Goal: Find specific page/section: Find specific page/section

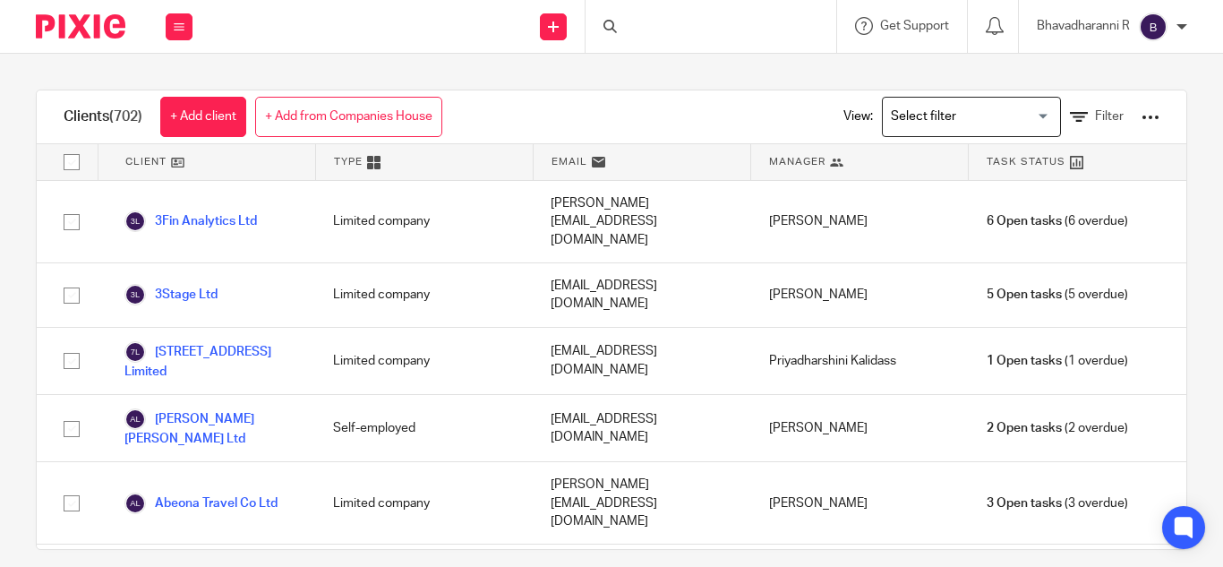
click at [631, 22] on div at bounding box center [711, 26] width 251 height 53
click at [631, 24] on div at bounding box center [711, 26] width 251 height 53
click at [631, 25] on div at bounding box center [711, 26] width 251 height 53
click at [627, 27] on div at bounding box center [711, 26] width 251 height 53
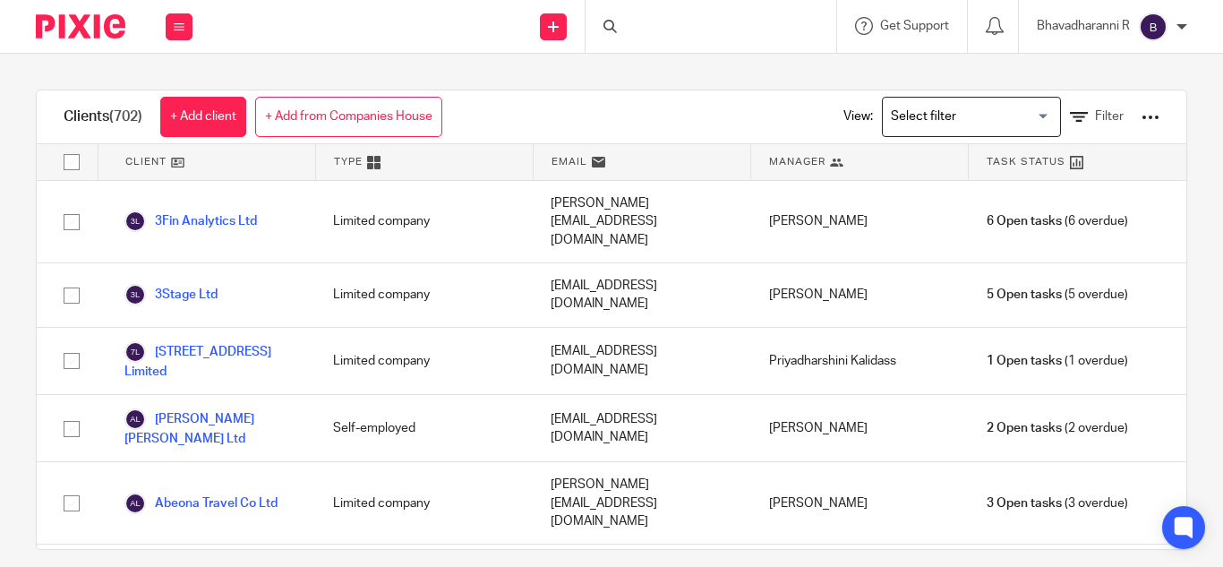
click at [627, 27] on div at bounding box center [711, 26] width 251 height 53
click at [626, 23] on div at bounding box center [711, 26] width 251 height 53
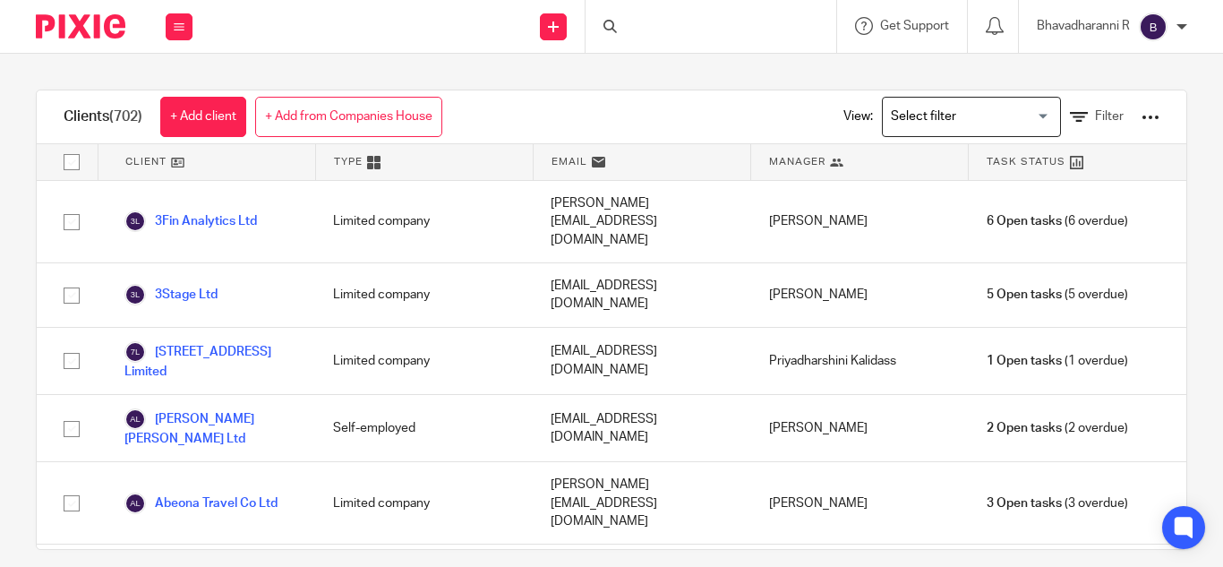
click at [626, 23] on div at bounding box center [711, 26] width 251 height 53
click at [627, 25] on div at bounding box center [711, 26] width 251 height 53
click at [631, 25] on div at bounding box center [711, 26] width 251 height 53
click at [629, 25] on div at bounding box center [711, 26] width 251 height 53
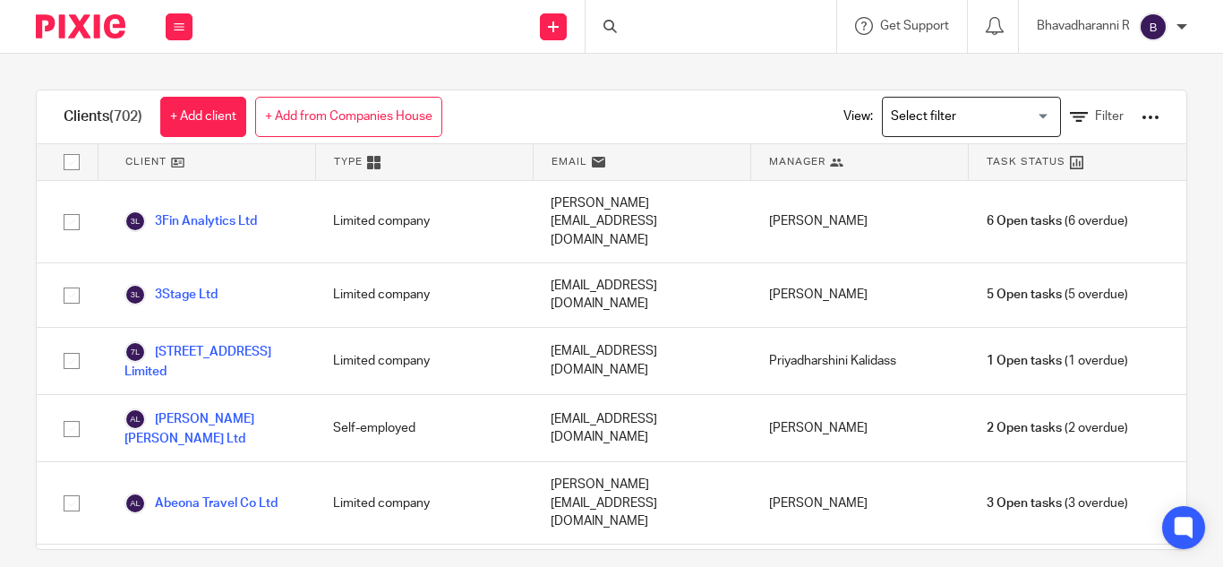
click at [629, 25] on div at bounding box center [711, 26] width 251 height 53
click at [629, 25] on input "Search" at bounding box center [701, 29] width 161 height 16
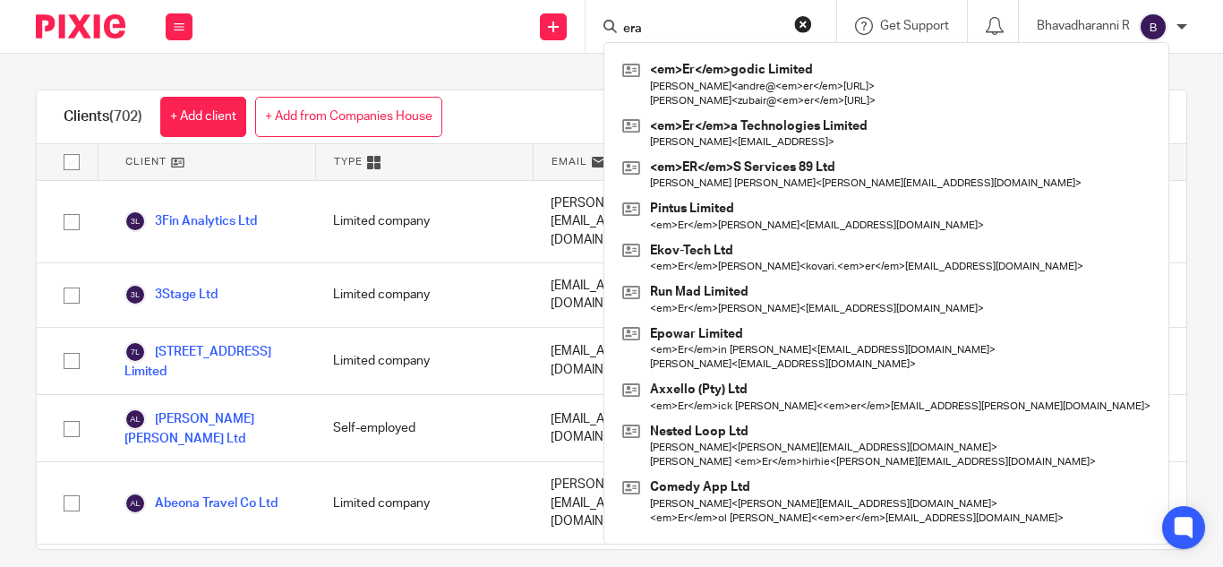
type input "era"
click button "submit" at bounding box center [0, 0] width 0 height 0
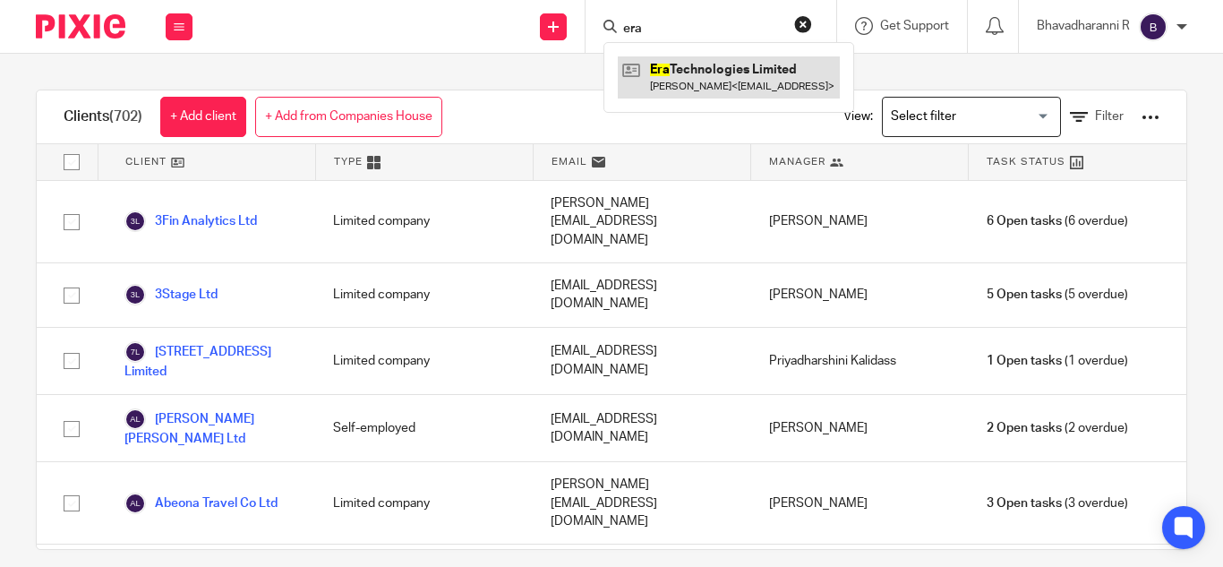
click at [649, 63] on link at bounding box center [729, 76] width 222 height 41
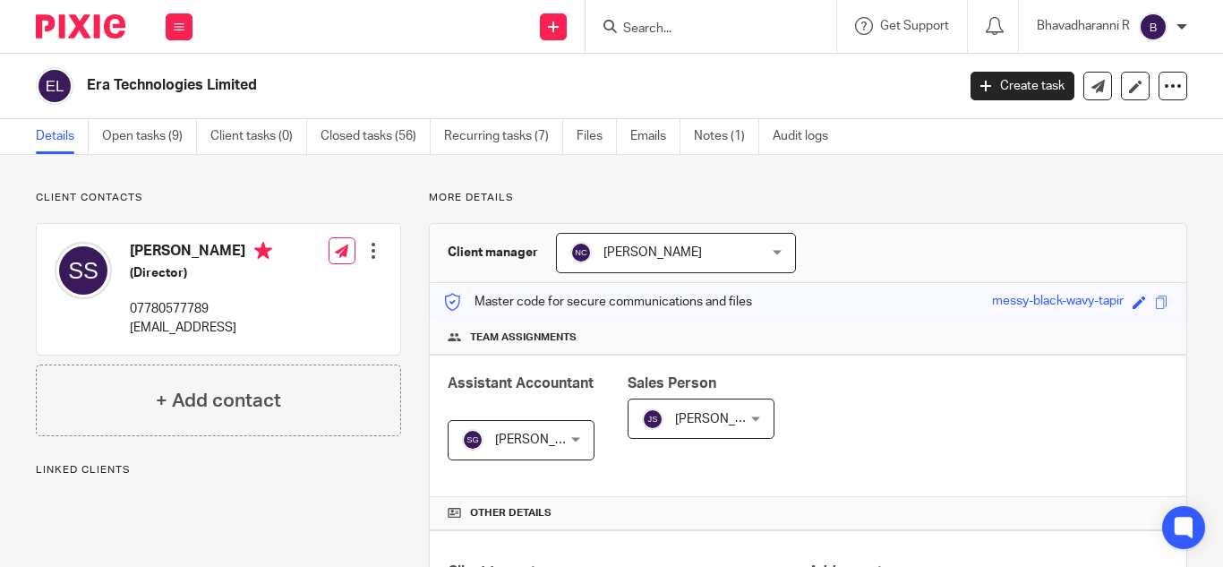
scroll to position [363, 0]
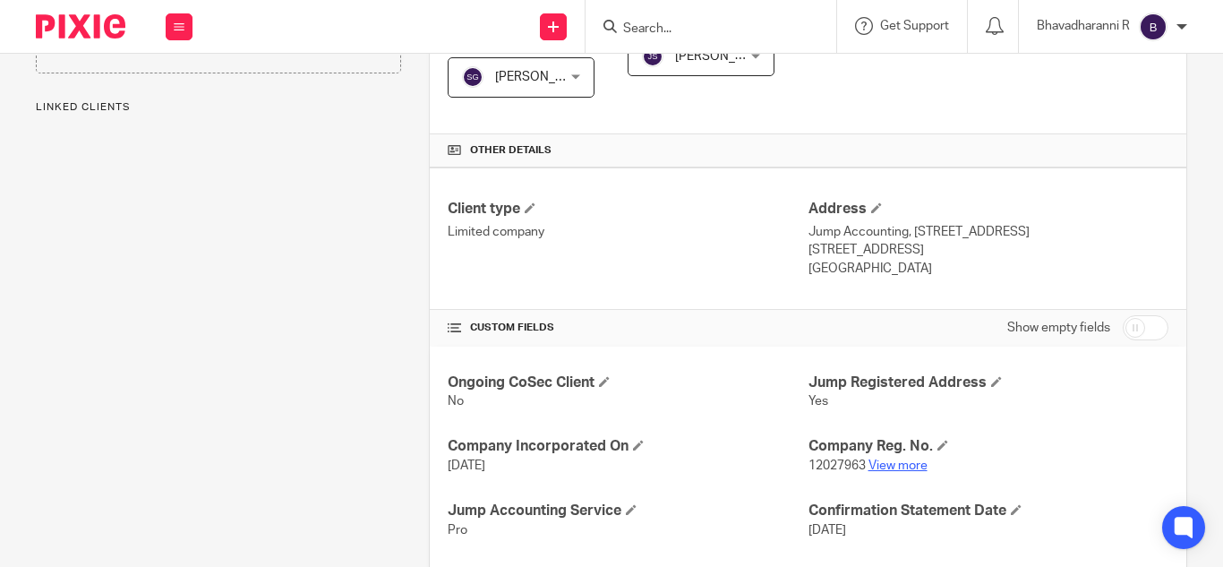
click at [894, 459] on link "View more" at bounding box center [898, 465] width 59 height 13
